Goal: Information Seeking & Learning: Learn about a topic

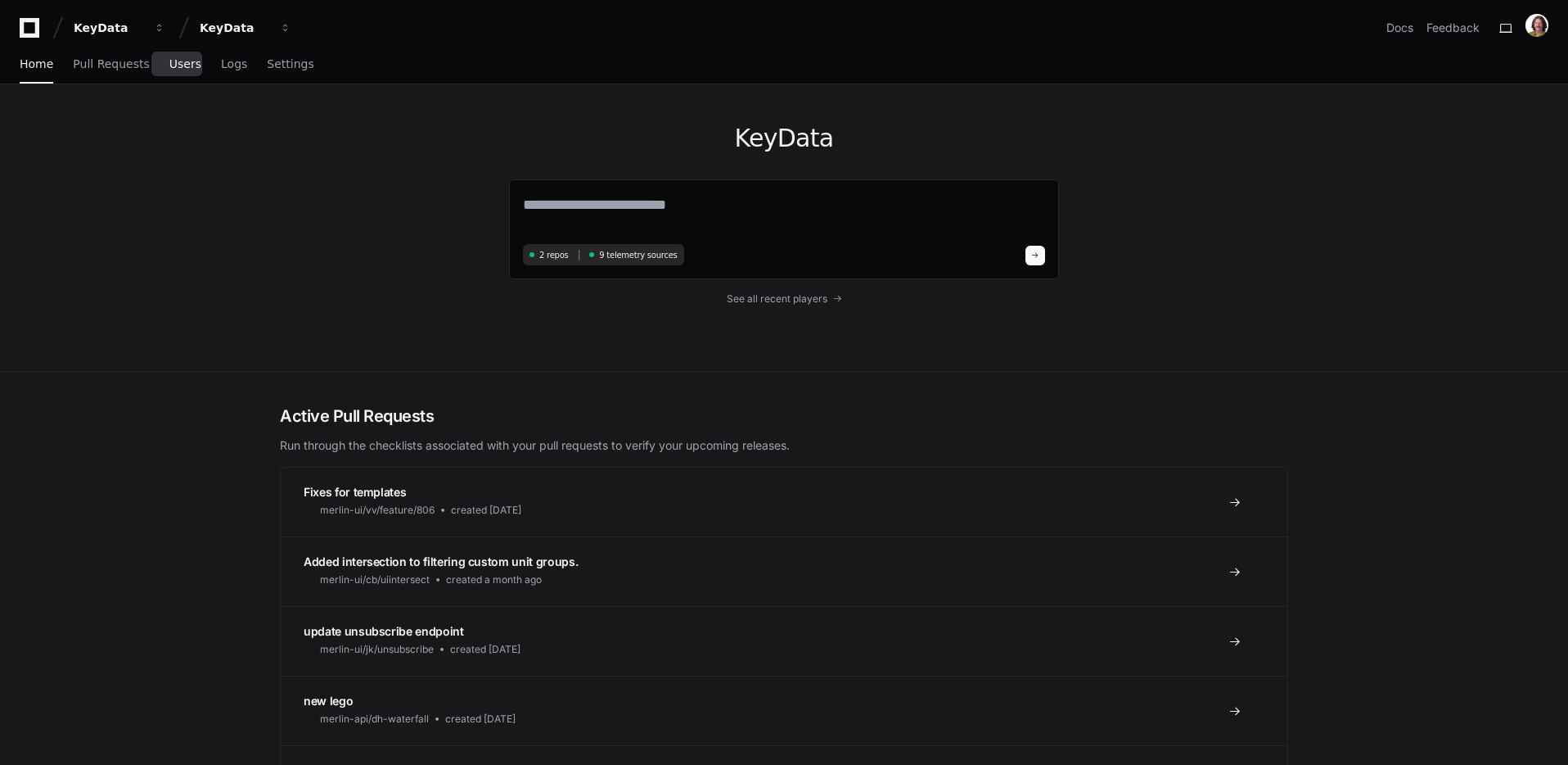
click at [185, 61] on span "Users" at bounding box center [185, 64] width 32 height 10
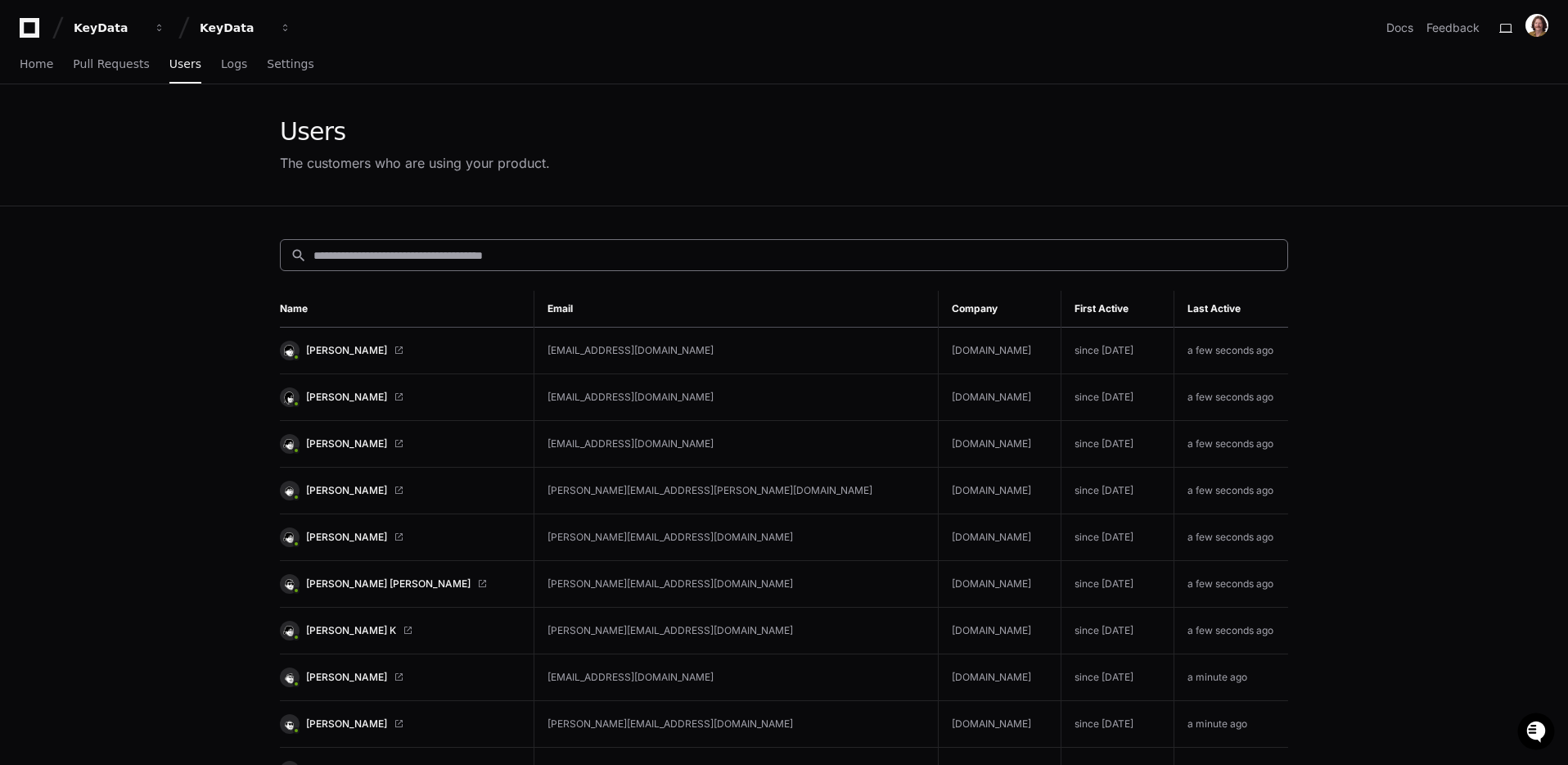
click at [634, 257] on input at bounding box center [795, 256] width 964 height 16
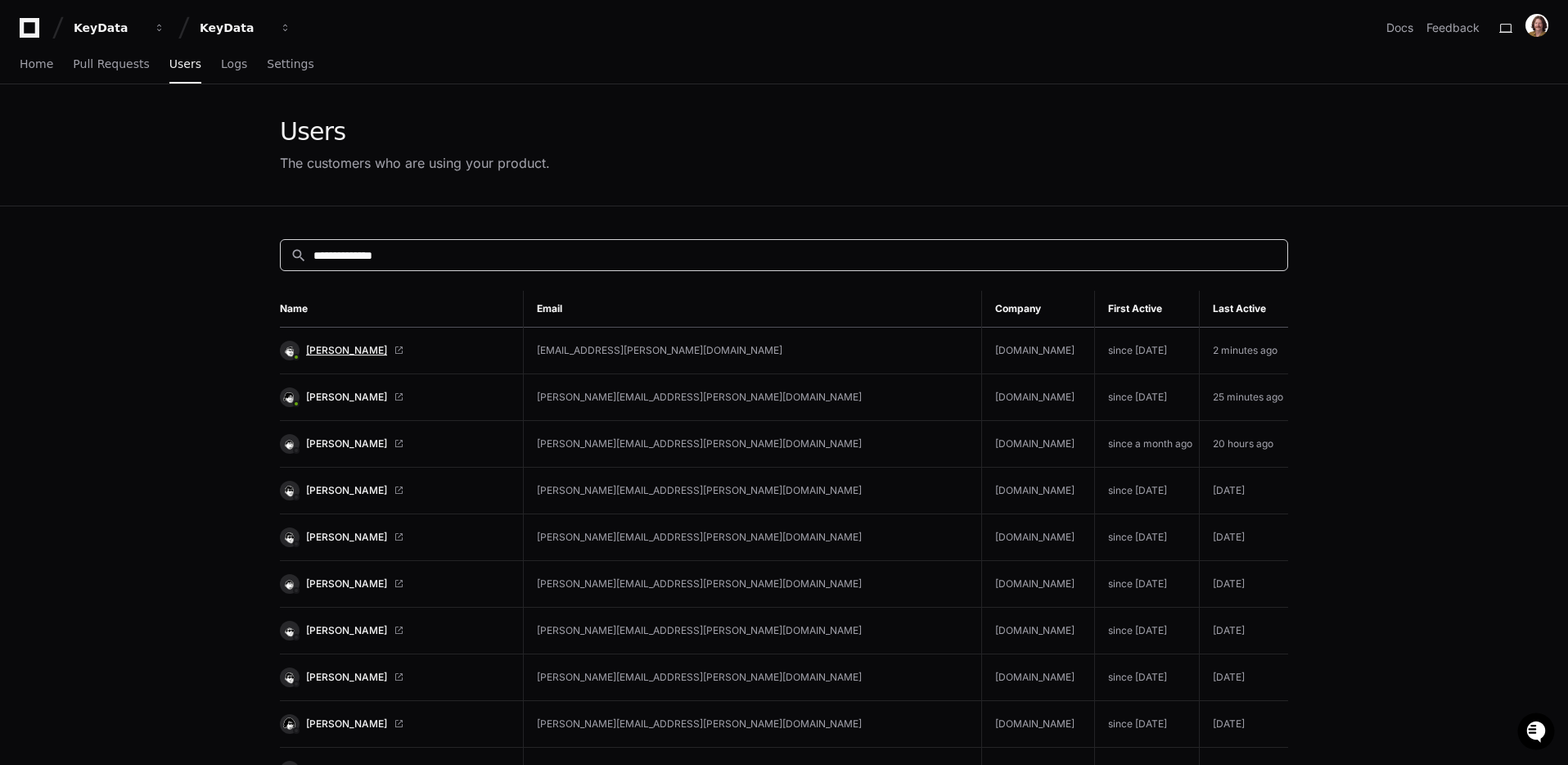
type input "**********"
click at [356, 349] on span "[PERSON_NAME]" at bounding box center [347, 350] width 81 height 13
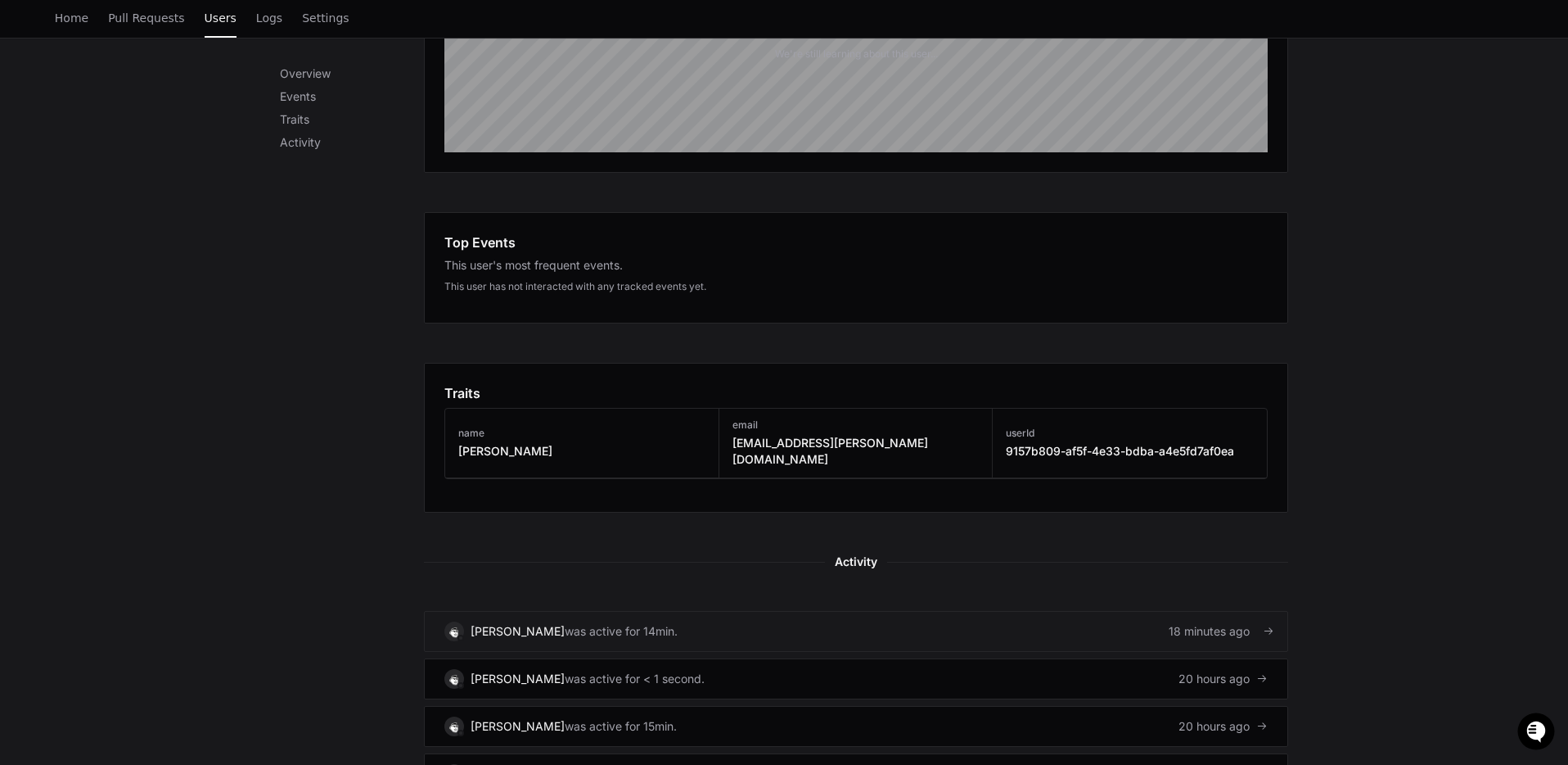
scroll to position [526, 0]
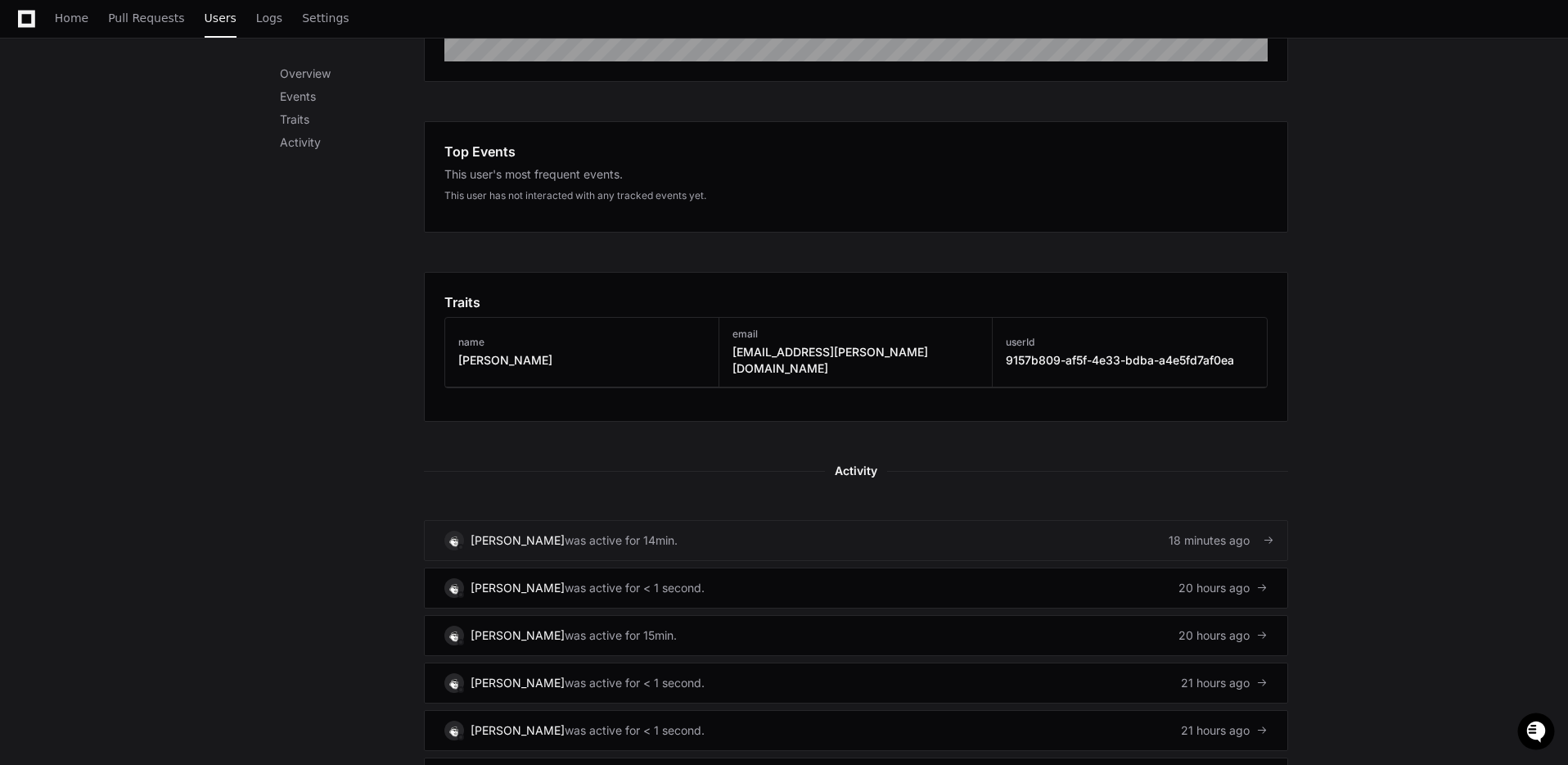
drag, startPoint x: 628, startPoint y: 525, endPoint x: 748, endPoint y: 540, distance: 120.9
click at [628, 532] on div "was active for 14min." at bounding box center [621, 540] width 113 height 16
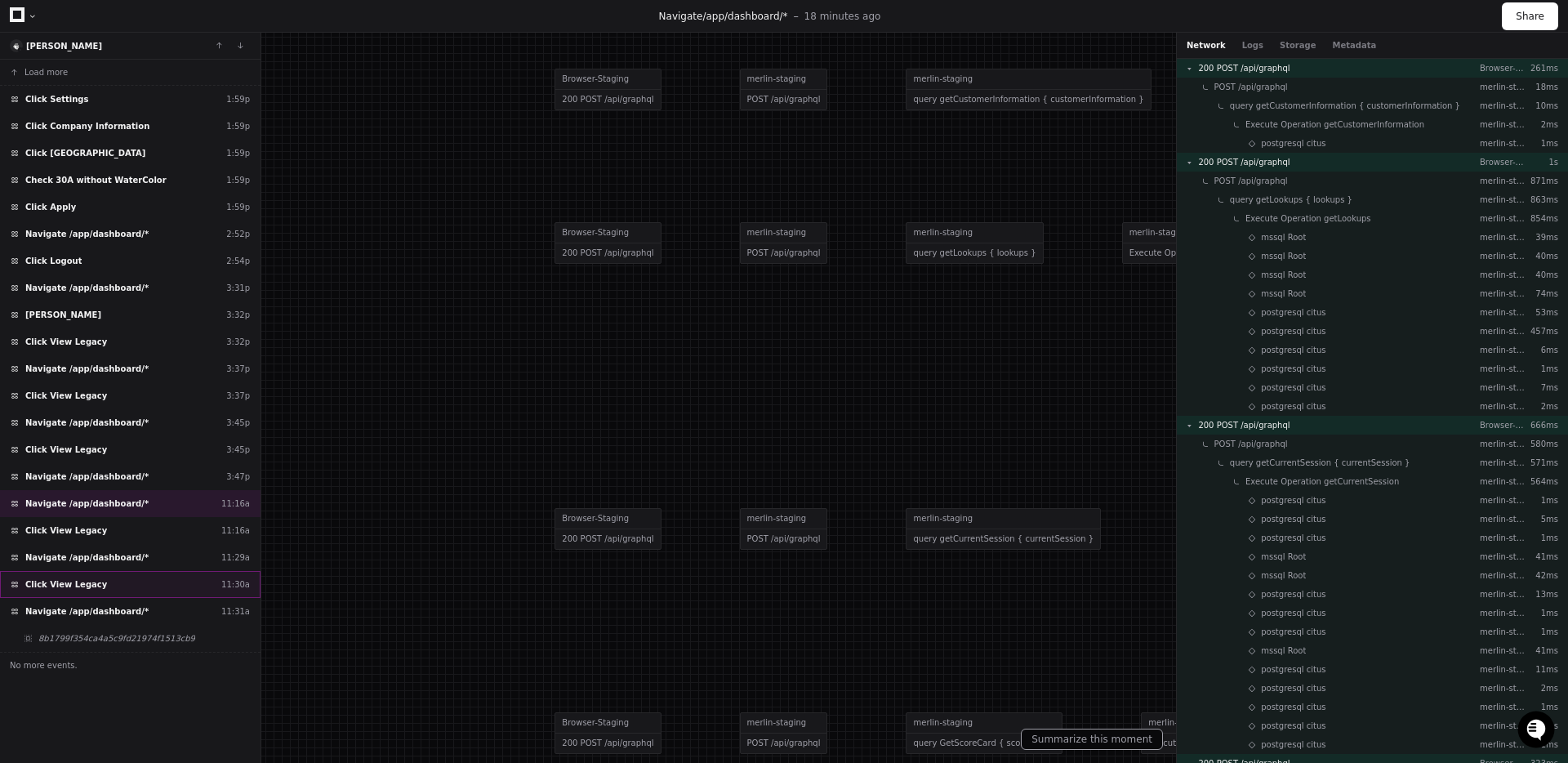
click at [138, 580] on div "Click View Legacy 11:30a" at bounding box center [130, 584] width 261 height 27
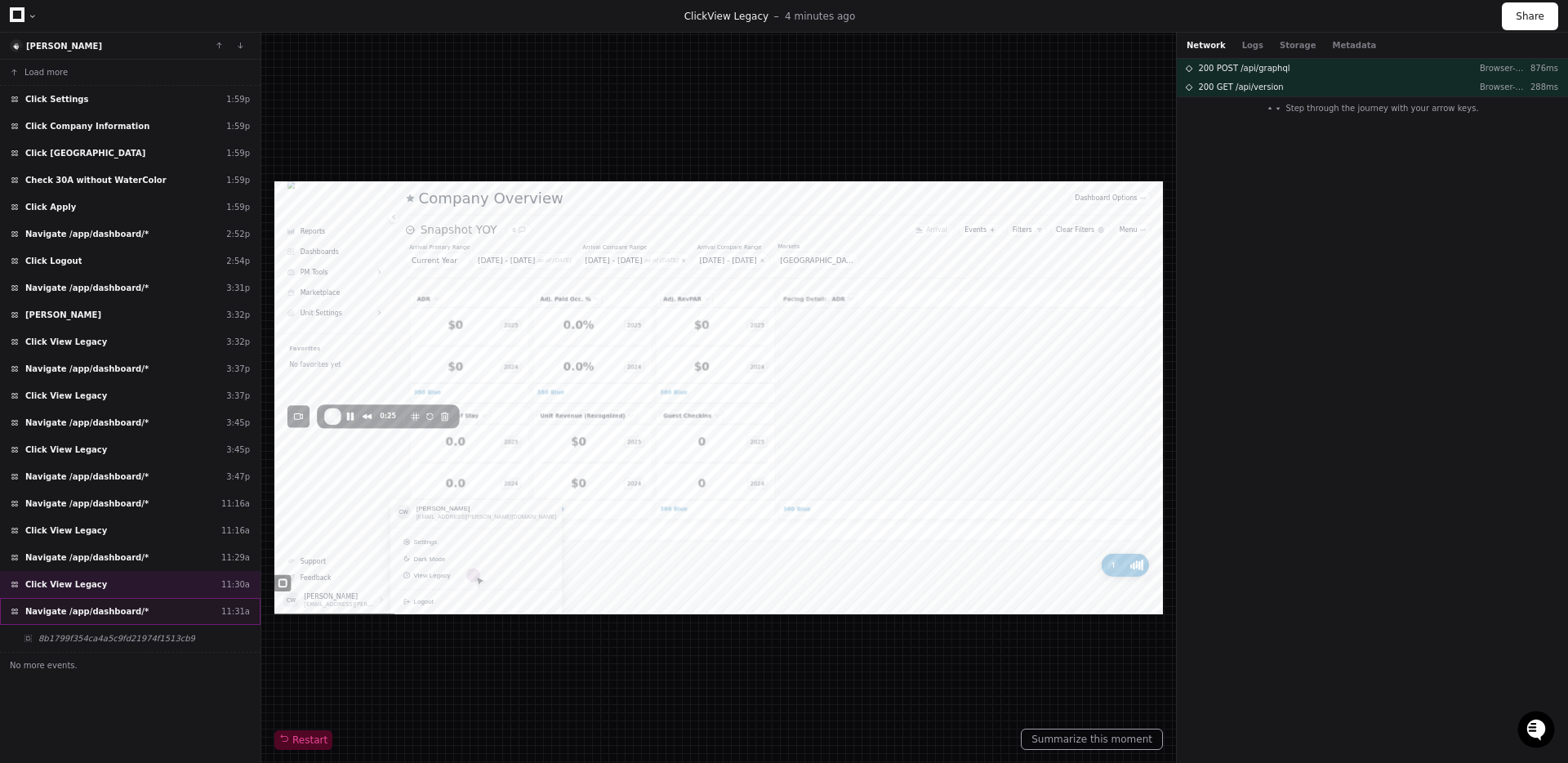
click at [143, 610] on div "Navigate /app/dashboard/* 11:31a" at bounding box center [130, 611] width 261 height 27
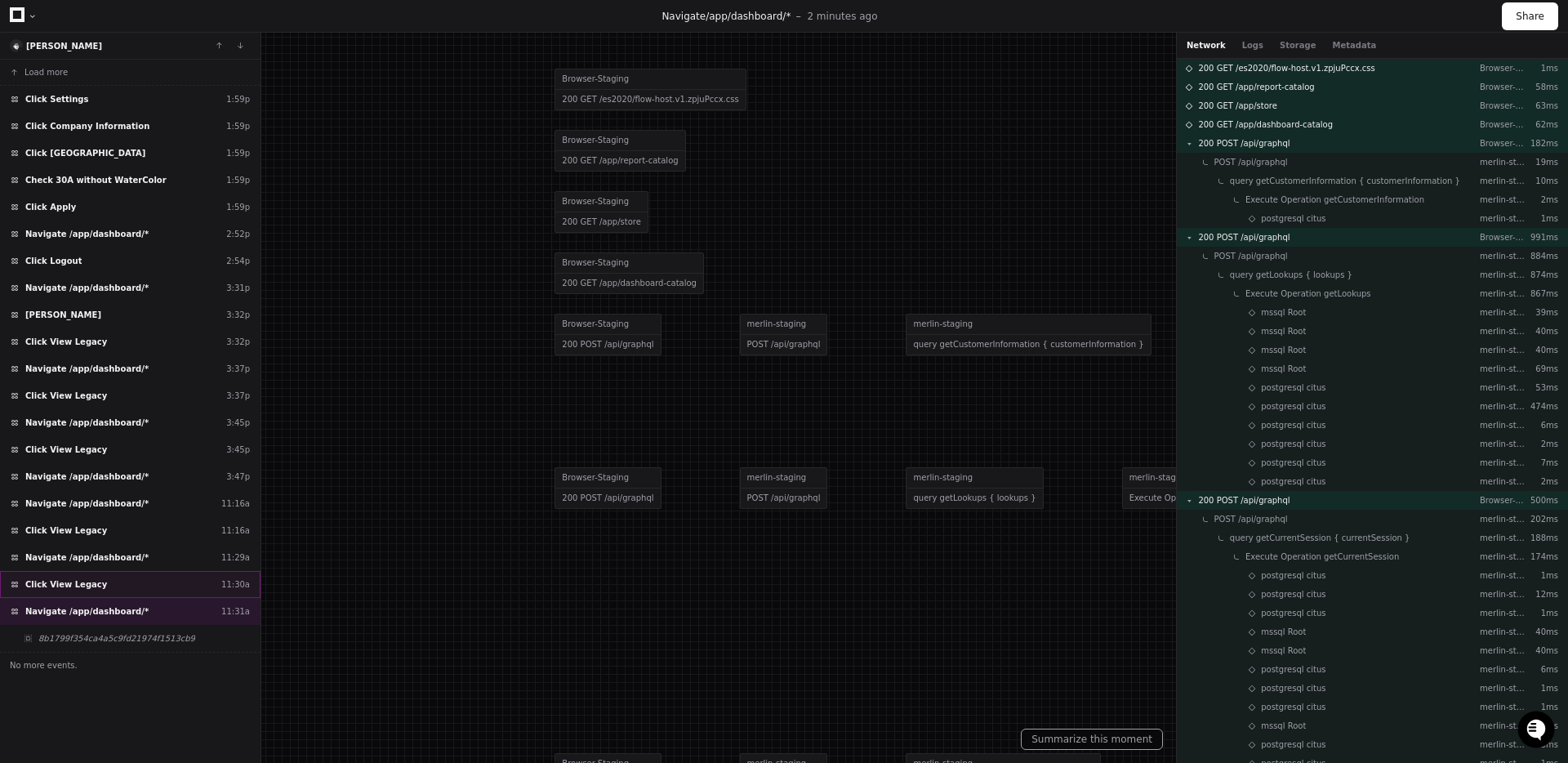
click at [128, 582] on div "Click View Legacy 11:30a" at bounding box center [130, 584] width 261 height 27
